Goal: Check status

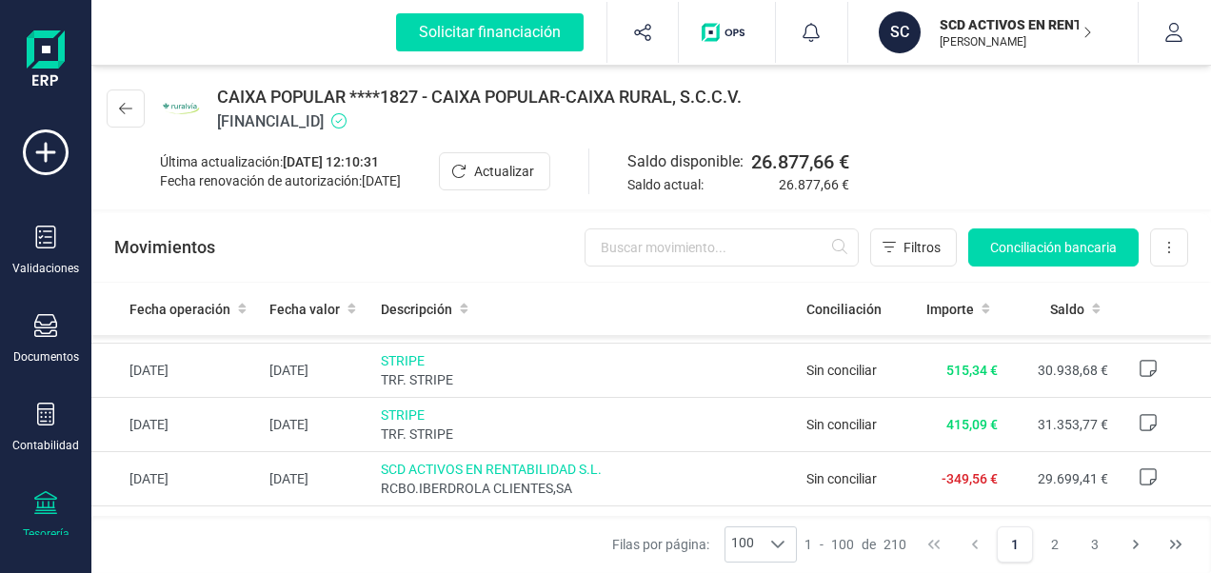
scroll to position [286, 0]
click at [991, 27] on p "SCD ACTIVOS EN RENTABILIDAD SL" at bounding box center [1016, 24] width 152 height 19
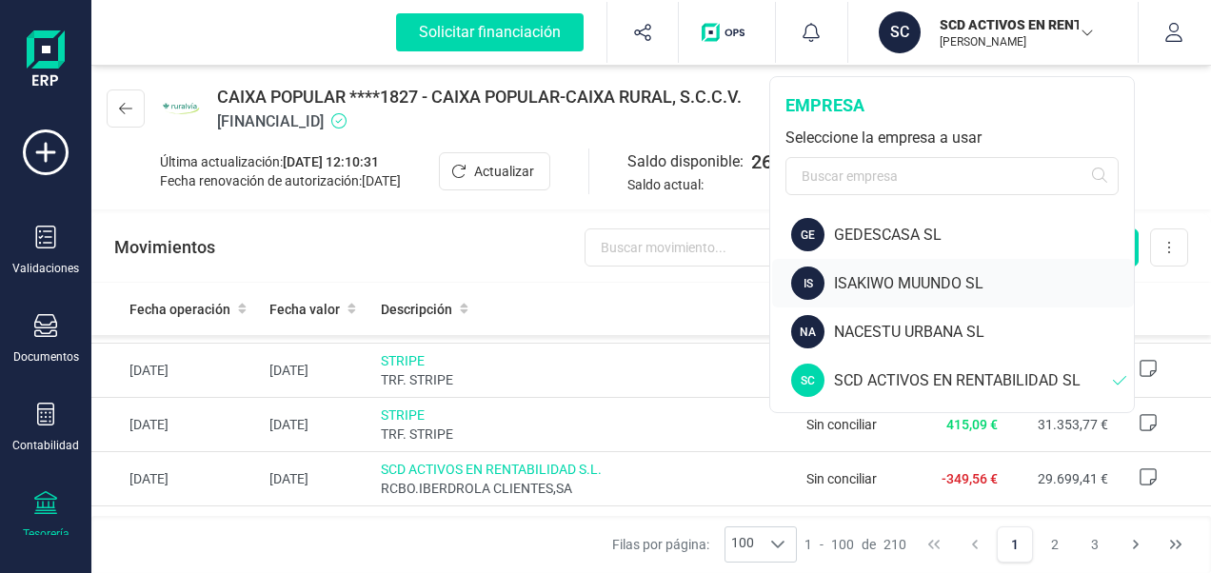
click at [893, 277] on div "ISAKIWO MUUNDO SL" at bounding box center [984, 283] width 300 height 23
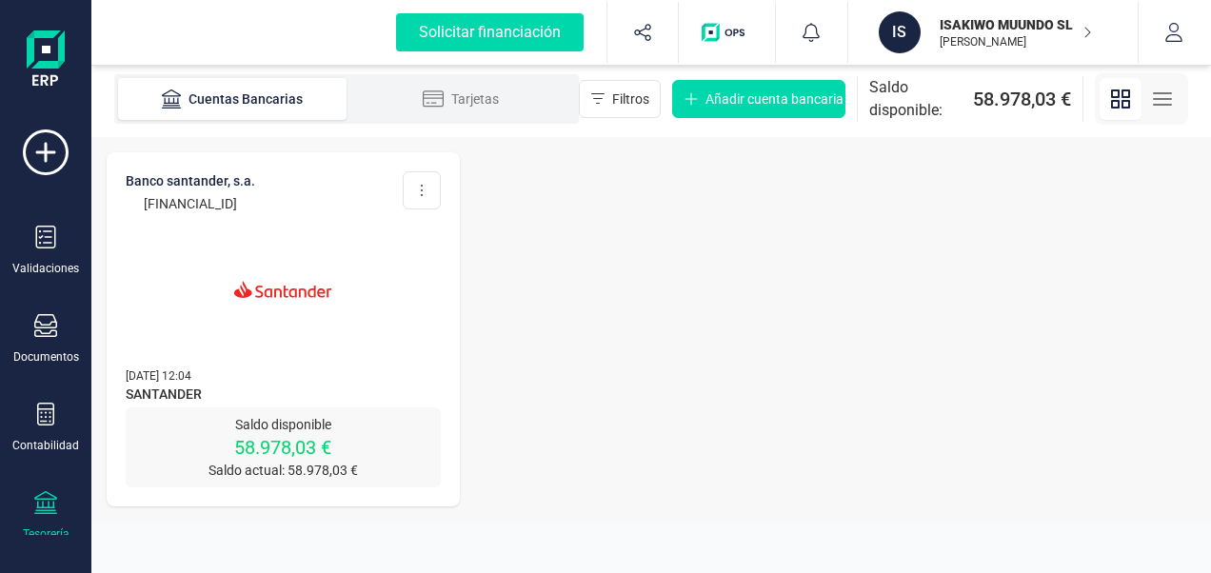
click at [267, 443] on p "58.978,03 €" at bounding box center [283, 447] width 315 height 27
click at [158, 369] on span "[DATE] 12:04" at bounding box center [159, 375] width 66 height 13
click at [297, 287] on img at bounding box center [283, 289] width 160 height 160
